Goal: Task Accomplishment & Management: Manage account settings

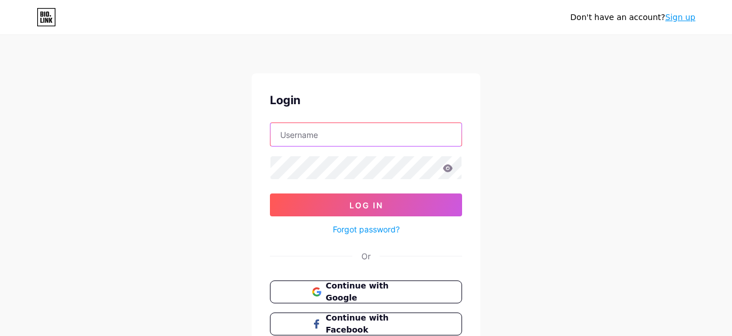
click at [293, 131] on input "text" at bounding box center [365, 134] width 191 height 23
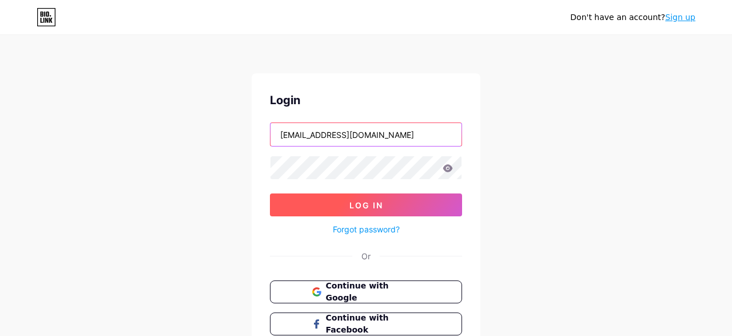
type input "[EMAIL_ADDRESS][DOMAIN_NAME]"
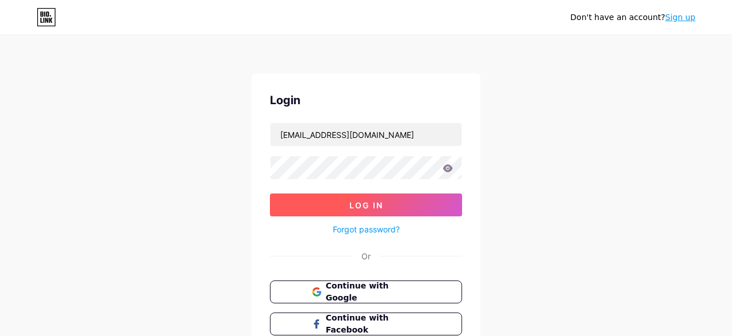
click at [345, 202] on button "Log In" at bounding box center [366, 204] width 192 height 23
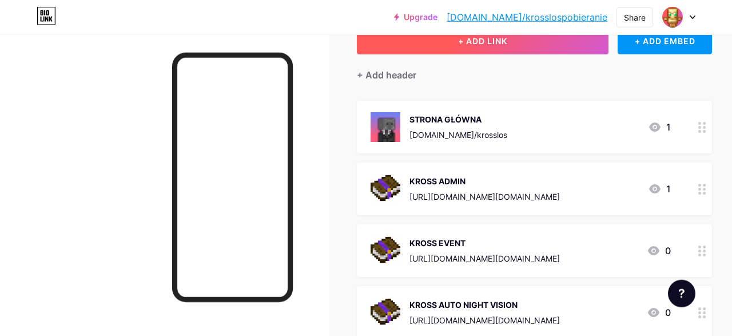
scroll to position [59, 0]
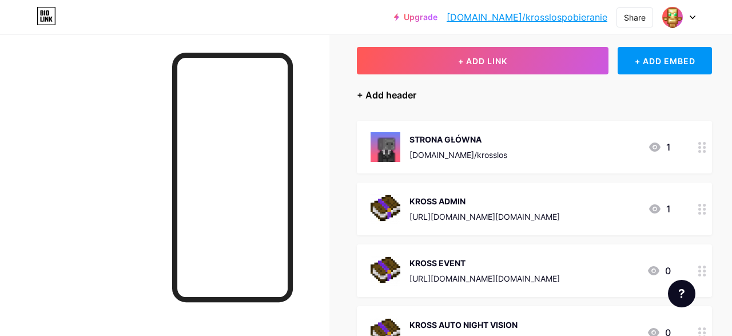
click at [373, 91] on div "+ Add header" at bounding box center [386, 95] width 59 height 14
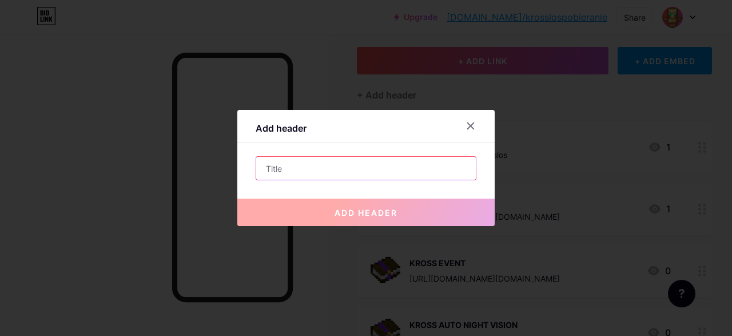
click at [401, 162] on input "text" at bounding box center [366, 168] width 220 height 23
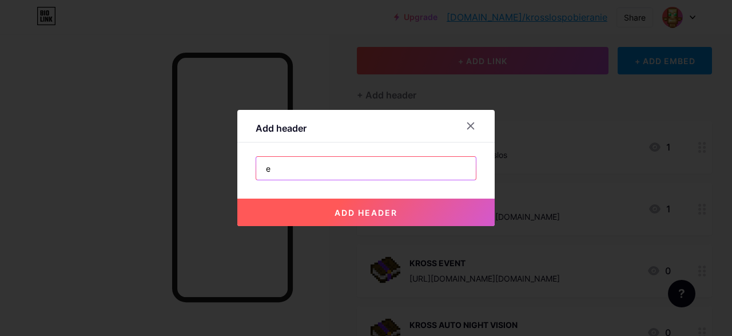
type input "e"
click at [406, 209] on button "add header" at bounding box center [365, 211] width 257 height 27
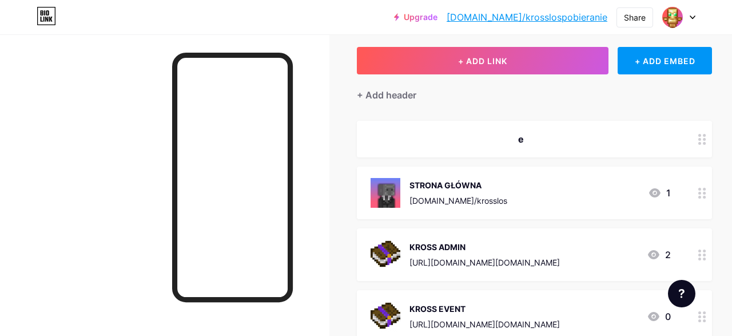
click at [699, 139] on circle at bounding box center [699, 139] width 3 height 3
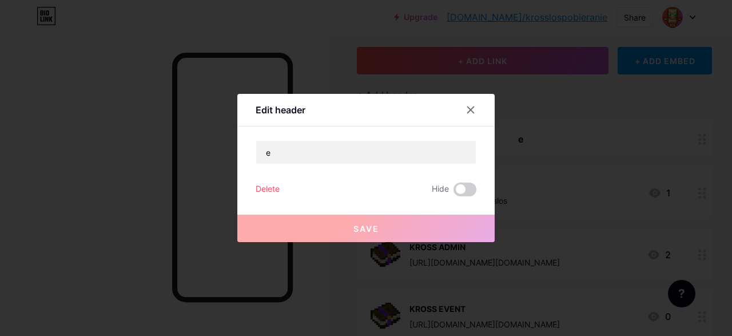
click at [276, 185] on div "Delete" at bounding box center [268, 189] width 24 height 14
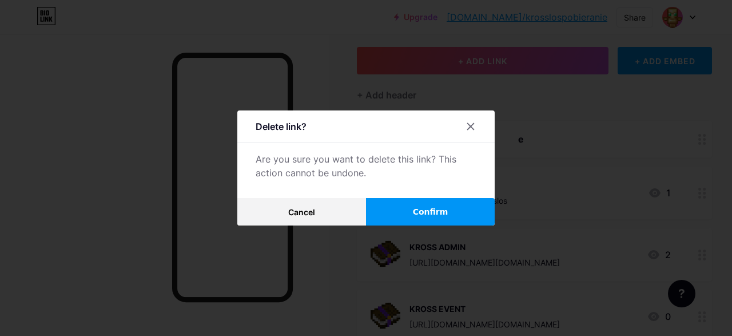
click at [443, 213] on span "Confirm" at bounding box center [430, 212] width 35 height 12
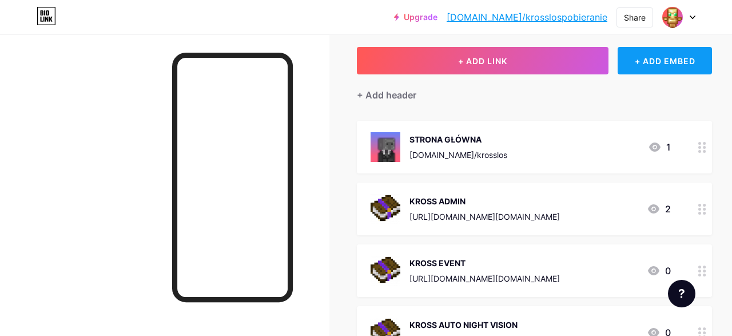
click at [678, 61] on div "+ ADD EMBED" at bounding box center [664, 60] width 94 height 27
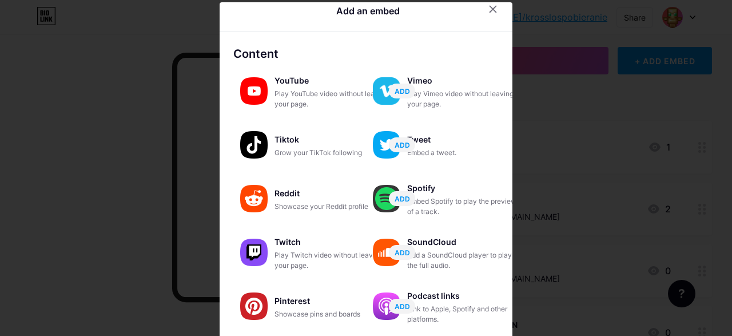
scroll to position [0, 0]
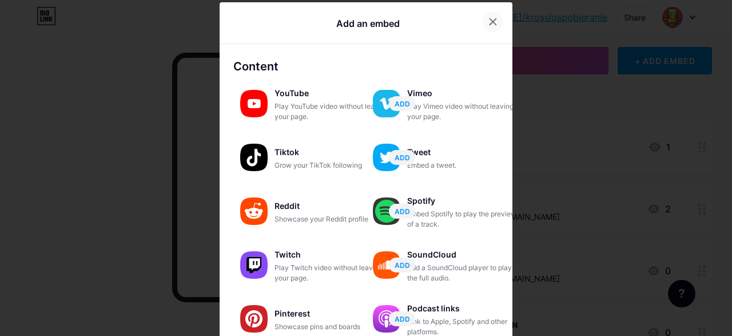
click at [498, 17] on div at bounding box center [492, 21] width 21 height 21
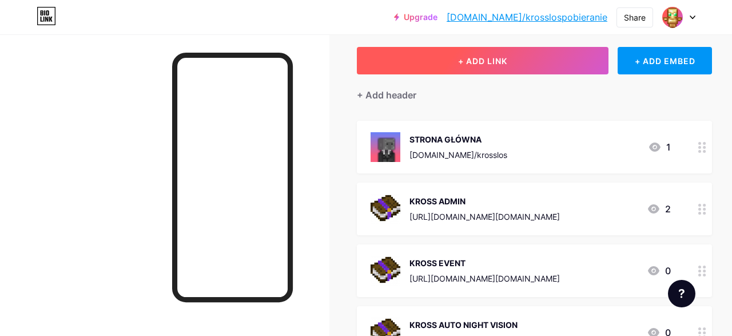
click at [504, 66] on button "+ ADD LINK" at bounding box center [483, 60] width 252 height 27
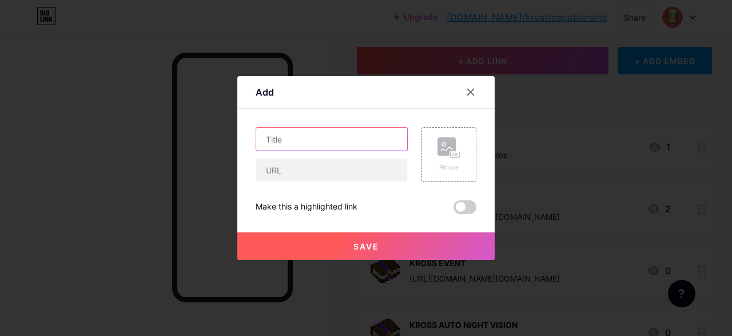
click at [312, 135] on input "text" at bounding box center [331, 138] width 151 height 23
type input "Alert"
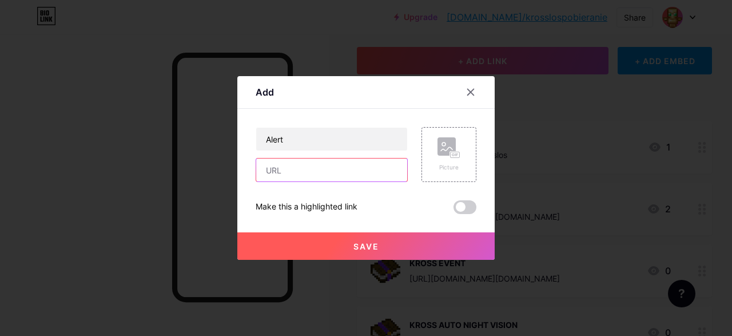
click at [323, 174] on input "text" at bounding box center [331, 169] width 151 height 23
paste input "[URL][DOMAIN_NAME][DOMAIN_NAME]"
type input "[URL][DOMAIN_NAME][DOMAIN_NAME]"
click at [436, 161] on div "Picture" at bounding box center [448, 154] width 55 height 55
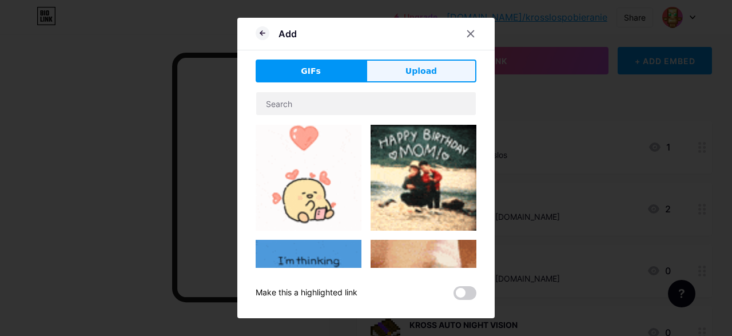
click at [411, 75] on span "Upload" at bounding box center [420, 71] width 31 height 12
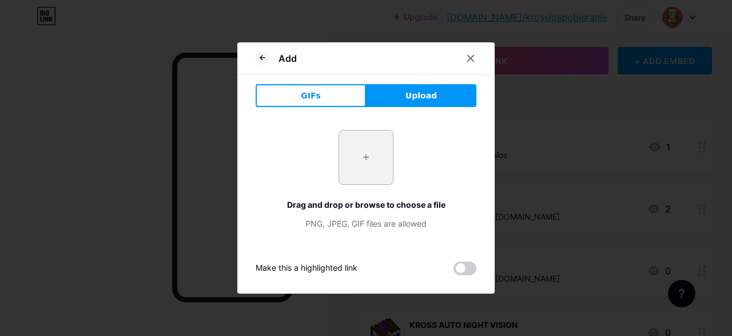
click at [354, 180] on input "file" at bounding box center [366, 157] width 54 height 54
type input "C:\fakepath\Książka2.png"
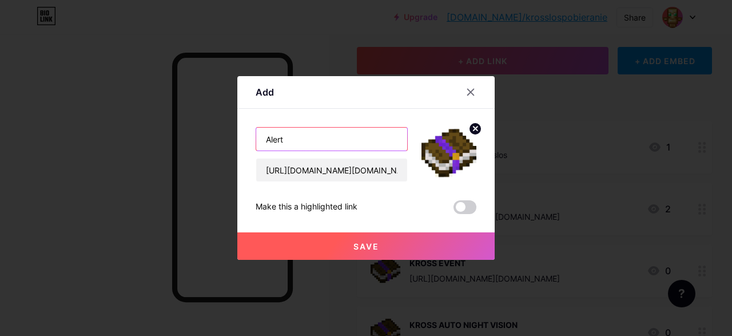
click at [341, 141] on input "Alert" at bounding box center [331, 138] width 151 height 23
paste input "𝓝𝓔𝓦"
type input "Alert 𝓝𝓔𝓦"
click at [461, 207] on span at bounding box center [464, 207] width 23 height 14
click at [453, 210] on input "checkbox" at bounding box center [453, 210] width 0 height 0
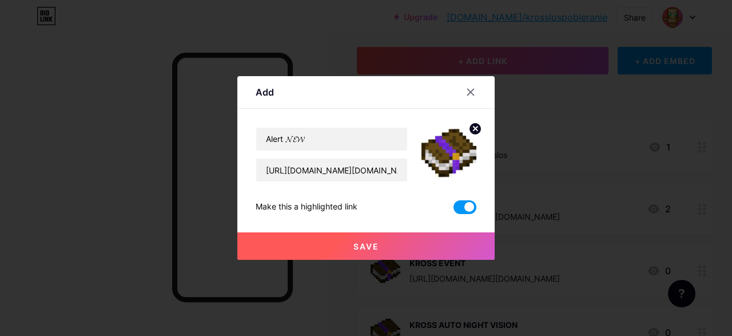
click at [401, 247] on button "Save" at bounding box center [365, 245] width 257 height 27
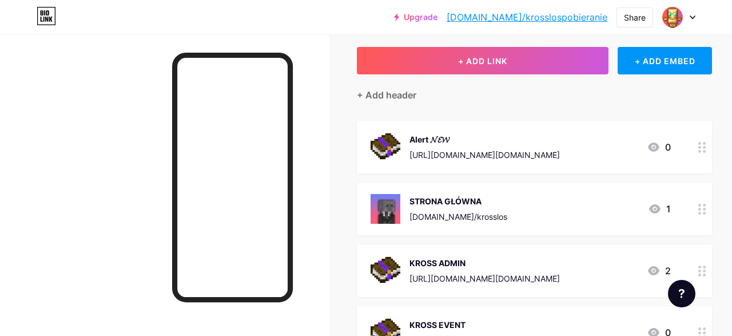
click at [694, 147] on div at bounding box center [701, 147] width 19 height 53
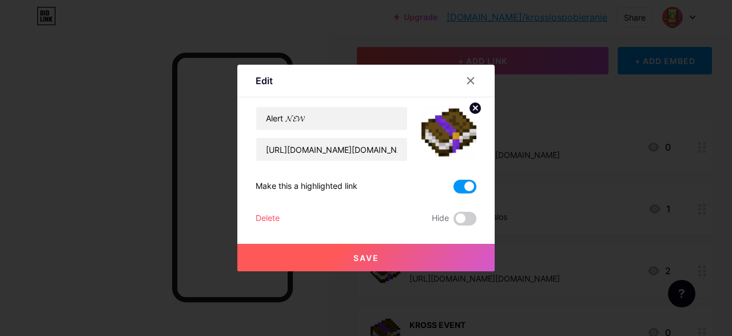
click at [470, 185] on span at bounding box center [464, 187] width 23 height 14
click at [453, 189] on input "checkbox" at bounding box center [453, 189] width 0 height 0
click at [470, 84] on icon at bounding box center [470, 80] width 9 height 9
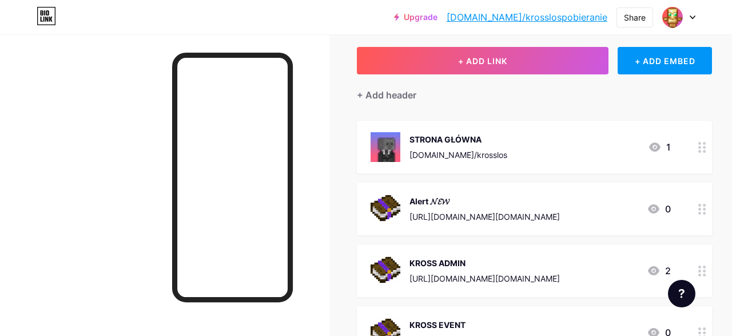
click at [700, 208] on circle at bounding box center [699, 209] width 3 height 3
click at [457, 80] on div "Edit" at bounding box center [365, 83] width 257 height 27
click at [472, 86] on div at bounding box center [470, 80] width 21 height 21
click at [535, 208] on div "Alert 𝓝𝓔𝓦 [URL][DOMAIN_NAME][DOMAIN_NAME]" at bounding box center [484, 209] width 150 height 30
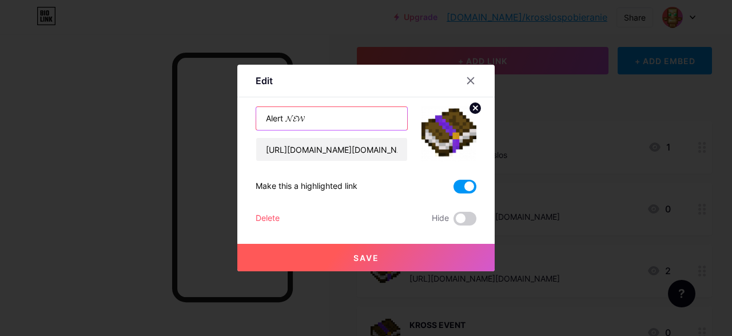
drag, startPoint x: 288, startPoint y: 118, endPoint x: 315, endPoint y: 127, distance: 28.4
click at [288, 119] on input "Alert 𝓝𝓔𝓦" at bounding box center [331, 118] width 151 height 23
click at [337, 107] on input "Alert [𝓝𝓔𝓦" at bounding box center [331, 118] width 151 height 23
type input "Alert [𝓝𝓔𝓦]"
click at [390, 252] on button "Save" at bounding box center [365, 257] width 257 height 27
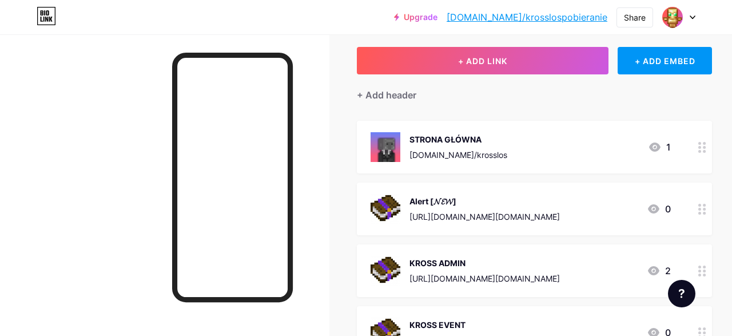
scroll to position [119, 0]
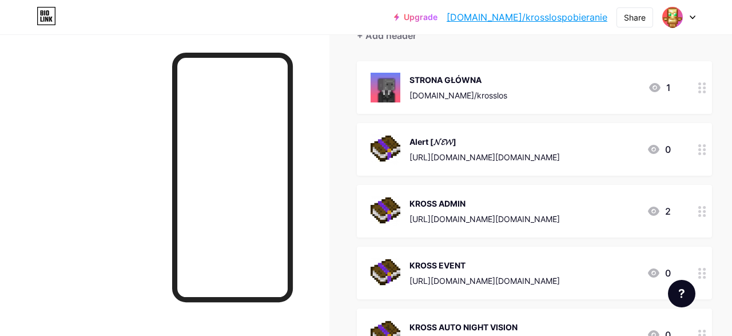
click at [529, 143] on div "Alert [𝓝𝓔𝓦]" at bounding box center [484, 141] width 150 height 12
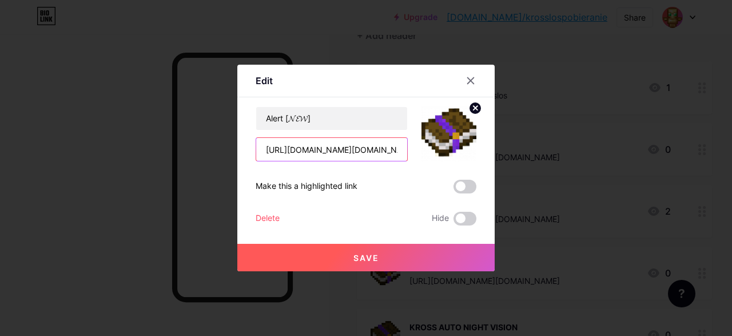
click at [368, 144] on input "[URL][DOMAIN_NAME][DOMAIN_NAME]" at bounding box center [331, 149] width 151 height 23
paste input "[URL][DOMAIN_NAME][DOMAIN_NAME]"
type input "[URL][DOMAIN_NAME][DOMAIN_NAME]"
click at [400, 256] on button "Save" at bounding box center [365, 257] width 257 height 27
